Goal: Information Seeking & Learning: Learn about a topic

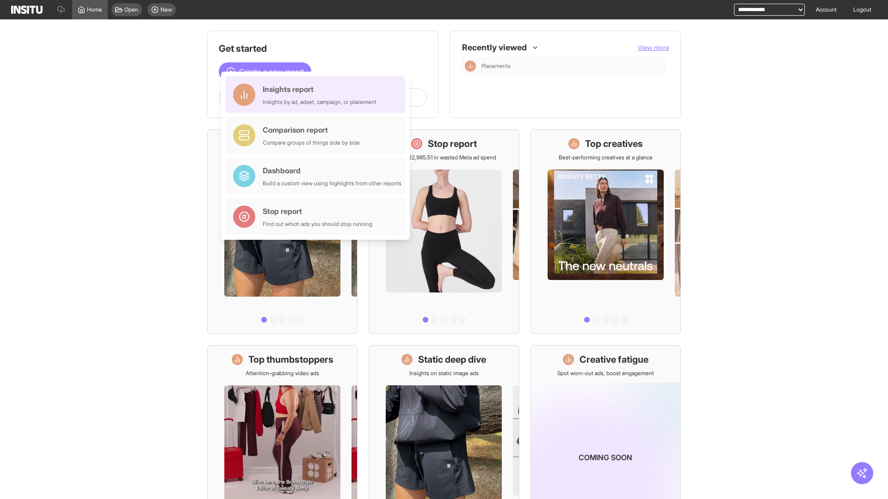
click at [318, 95] on div "Insights report Insights by ad, adset, campaign, or placement" at bounding box center [320, 95] width 114 height 22
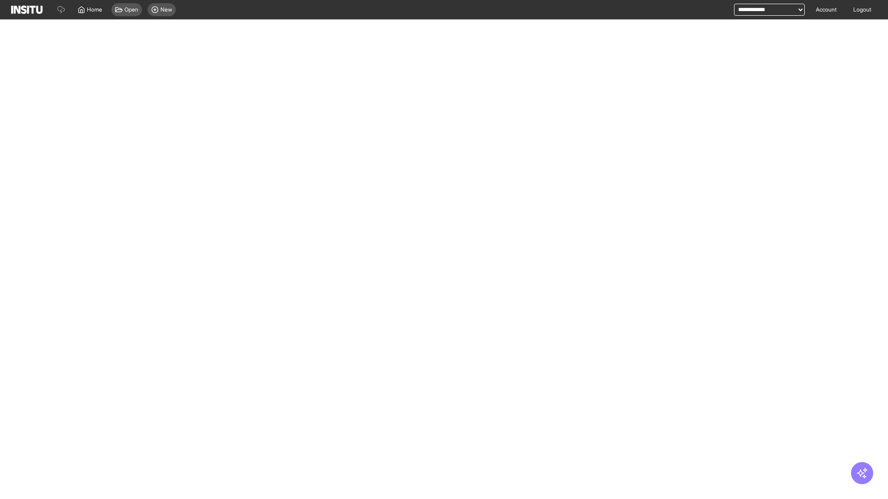
select select "**"
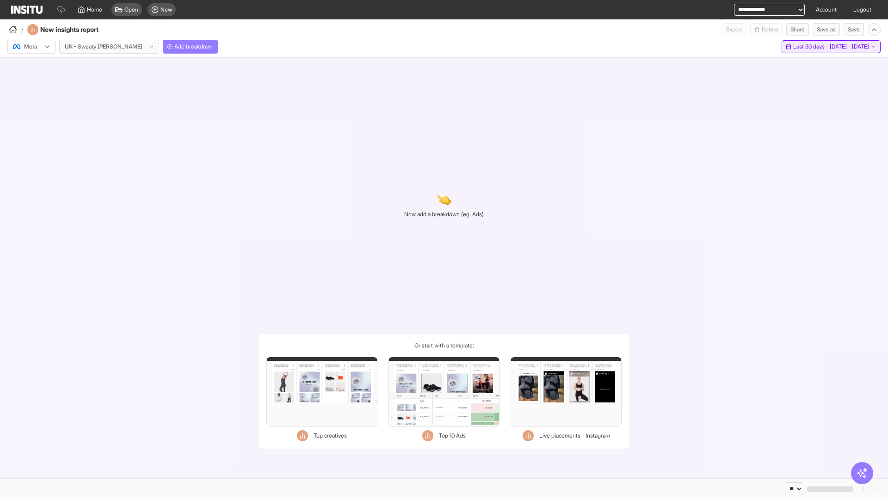
click at [811, 47] on span "Last 30 days - [DATE] - [DATE]" at bounding box center [831, 46] width 76 height 7
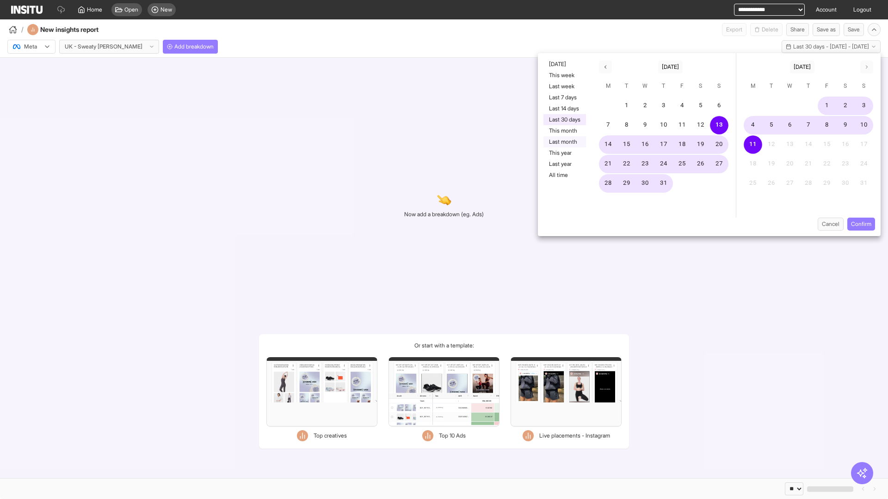
click at [564, 142] on button "Last month" at bounding box center [564, 141] width 43 height 11
